Goal: Task Accomplishment & Management: Complete application form

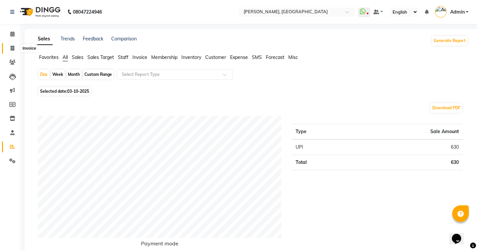
click at [11, 50] on icon at bounding box center [13, 48] width 4 height 5
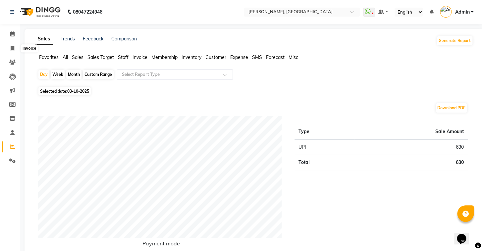
select select "8667"
select select "service"
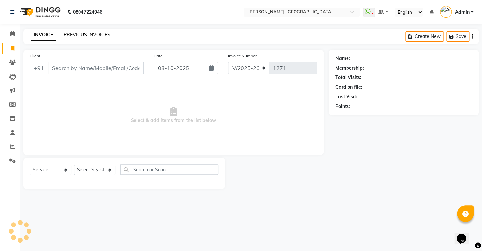
click at [67, 32] on link "PREVIOUS INVOICES" at bounding box center [87, 35] width 47 height 6
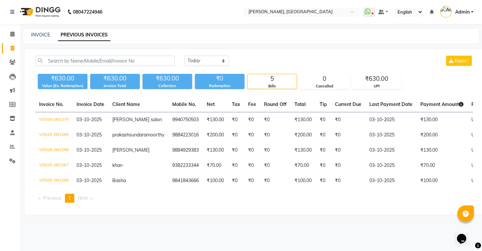
click at [22, 0] on nav "08047224946 Select Location × Adam Salon Kolathur, Kolathur WhatsApp Status ✕ S…" at bounding box center [241, 12] width 482 height 24
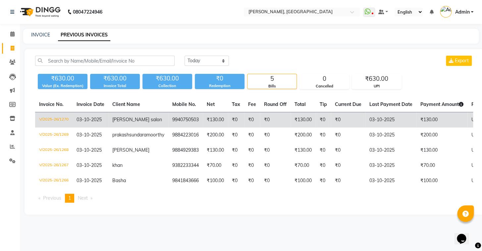
click at [291, 125] on td "₹130.00" at bounding box center [303, 120] width 25 height 16
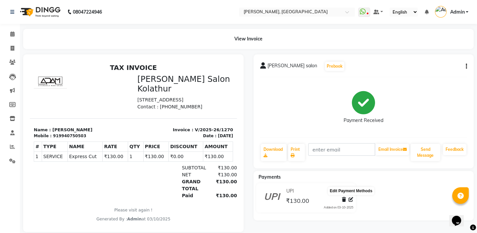
click at [353, 198] on icon at bounding box center [351, 199] width 5 height 5
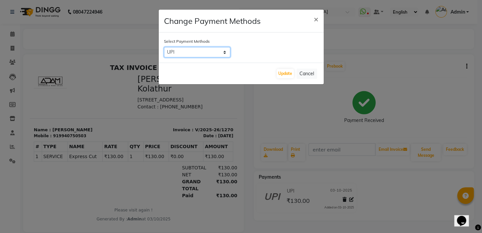
click at [224, 54] on select "UPI CASH CARD" at bounding box center [197, 52] width 66 height 10
select select "1"
click at [164, 47] on select "UPI CASH CARD" at bounding box center [197, 52] width 66 height 10
click at [283, 74] on button "Update" at bounding box center [285, 73] width 17 height 9
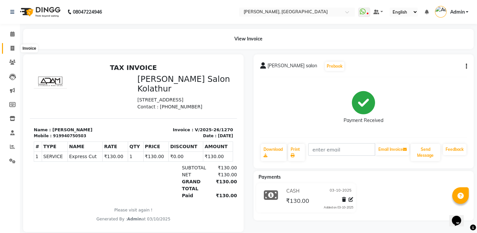
click at [13, 46] on icon at bounding box center [13, 48] width 4 height 5
select select "service"
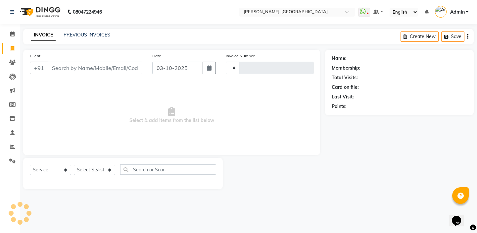
type input "1271"
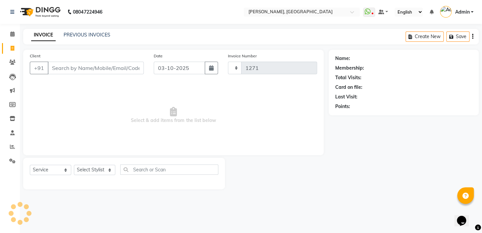
select select "8667"
click at [70, 71] on input "Client" at bounding box center [96, 68] width 96 height 13
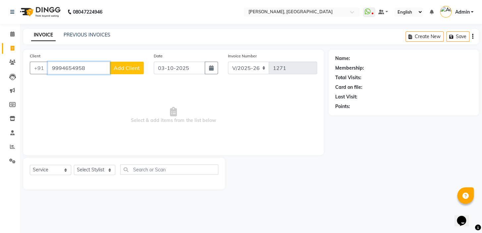
type input "9994654958"
click at [138, 68] on span "Add Client" at bounding box center [127, 68] width 26 height 7
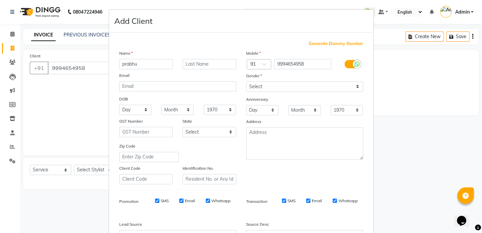
type input "prabhu"
click at [303, 82] on select "Select [DEMOGRAPHIC_DATA] [DEMOGRAPHIC_DATA] Other Prefer Not To Say" at bounding box center [304, 87] width 117 height 10
select select "[DEMOGRAPHIC_DATA]"
click at [246, 82] on select "Select [DEMOGRAPHIC_DATA] [DEMOGRAPHIC_DATA] Other Prefer Not To Say" at bounding box center [304, 87] width 117 height 10
click at [201, 66] on input "text" at bounding box center [210, 64] width 54 height 10
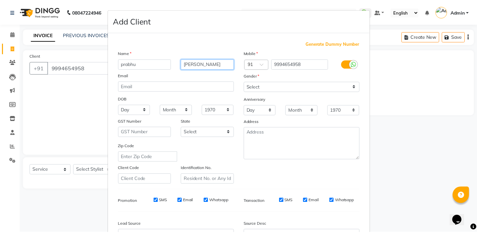
scroll to position [75, 0]
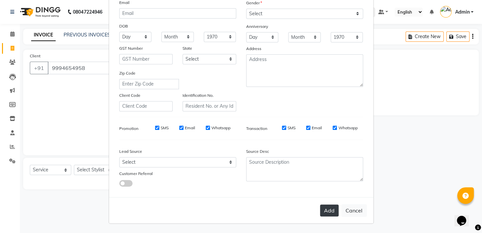
type input "[PERSON_NAME]"
click at [328, 207] on button "Add" at bounding box center [329, 210] width 19 height 12
select select
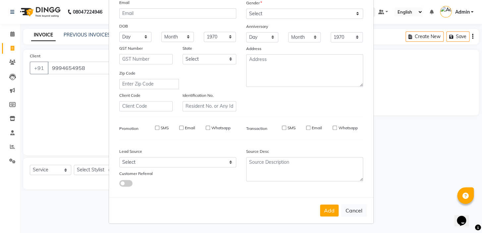
select select
checkbox input "false"
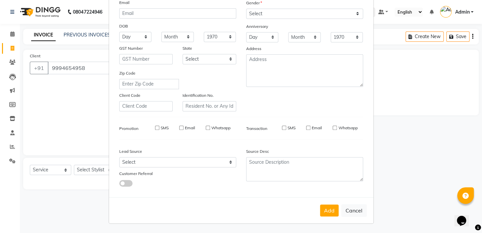
checkbox input "false"
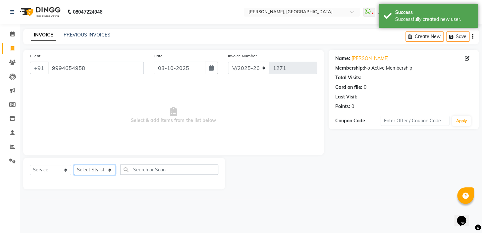
click at [97, 167] on select "Select Stylist Admin AMEER [PERSON_NAME] [PERSON_NAME] [PERSON_NAME]" at bounding box center [94, 170] width 41 height 10
select select "87509"
click at [74, 165] on select "Select Stylist Admin AMEER [PERSON_NAME] [PERSON_NAME] [PERSON_NAME]" at bounding box center [94, 170] width 41 height 10
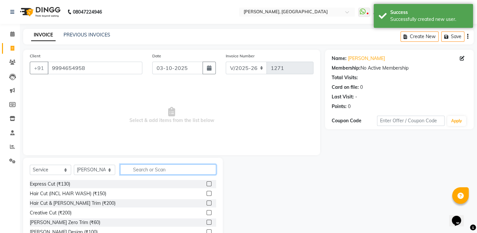
click at [172, 169] on input "text" at bounding box center [168, 169] width 96 height 10
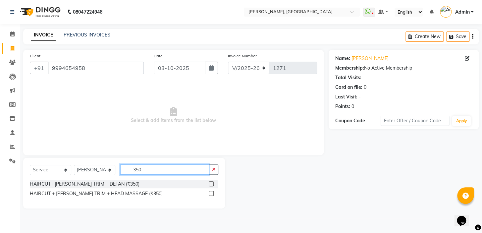
type input "350"
click at [209, 183] on label at bounding box center [211, 183] width 5 height 5
click at [209, 183] on input "checkbox" at bounding box center [211, 184] width 4 height 4
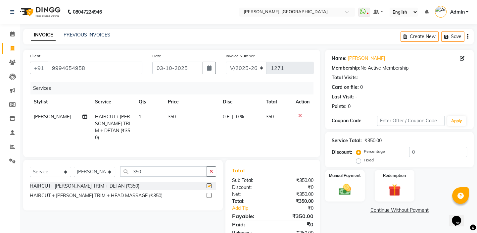
checkbox input "false"
click at [358, 187] on div "Manual Payment" at bounding box center [345, 185] width 41 height 33
click at [377, 207] on span "UPI" at bounding box center [378, 211] width 10 height 8
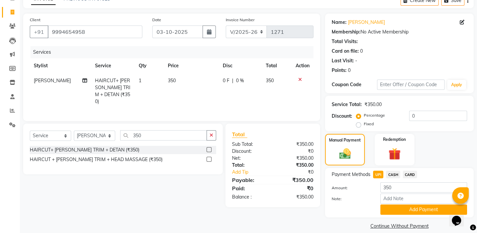
scroll to position [44, 0]
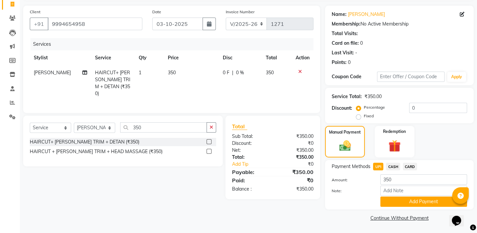
click at [397, 165] on span "CASH" at bounding box center [393, 167] width 14 height 8
click at [176, 72] on td "350" at bounding box center [191, 83] width 55 height 36
select select "87509"
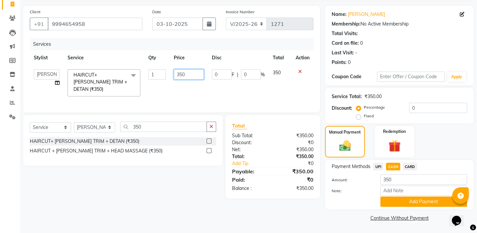
click at [183, 75] on input "350" at bounding box center [189, 74] width 30 height 10
type input "300"
click at [380, 169] on span "UPI" at bounding box center [378, 167] width 10 height 8
type input "300"
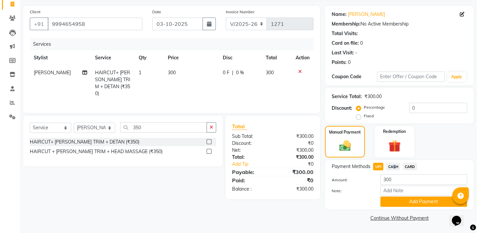
click at [393, 169] on span "CASH" at bounding box center [393, 167] width 14 height 8
click at [400, 204] on button "Add Payment" at bounding box center [424, 201] width 87 height 10
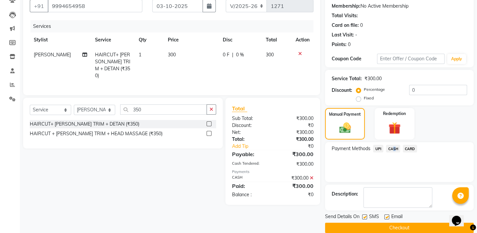
scroll to position [72, 0]
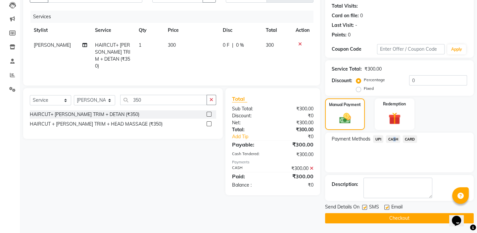
click at [383, 219] on button "Checkout" at bounding box center [399, 218] width 149 height 10
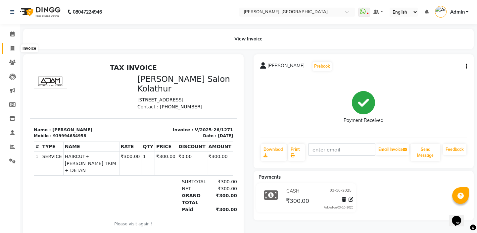
click at [13, 45] on span at bounding box center [13, 49] width 12 height 8
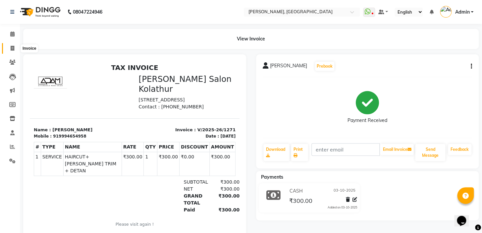
select select "8667"
select select "service"
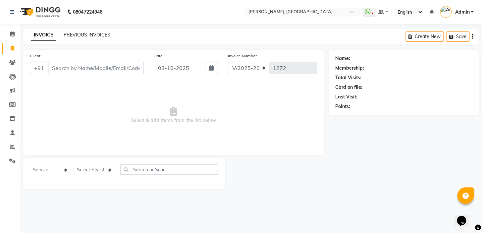
click at [81, 37] on link "PREVIOUS INVOICES" at bounding box center [87, 35] width 47 height 6
